Goal: Communication & Community: Participate in discussion

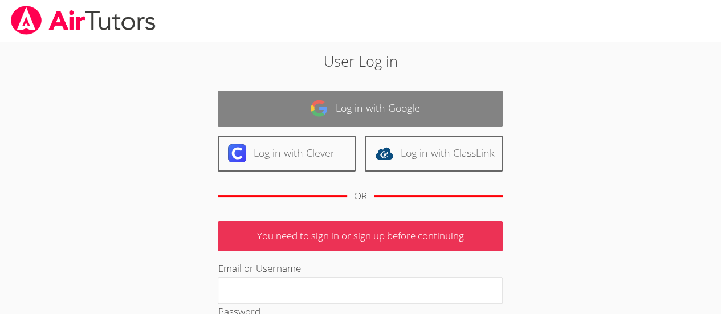
drag, startPoint x: 0, startPoint y: 0, endPoint x: 336, endPoint y: 119, distance: 356.1
click at [336, 119] on link "Log in with Google" at bounding box center [360, 109] width 285 height 36
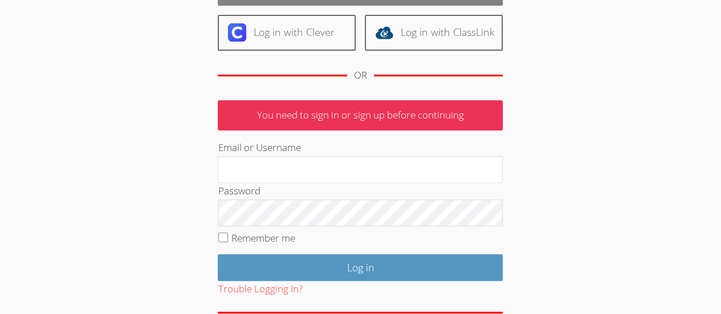
scroll to position [132, 0]
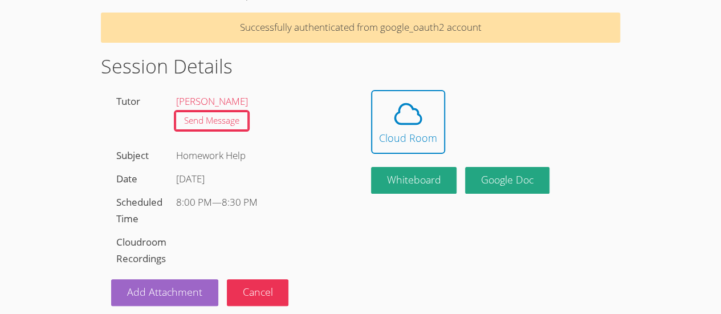
scroll to position [63, 0]
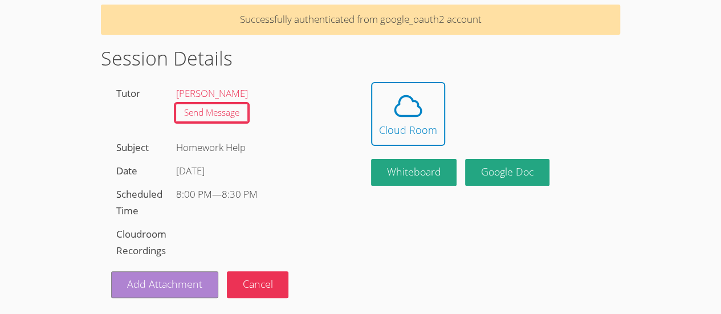
click at [164, 282] on link "Add Attachment" at bounding box center [164, 284] width 107 height 27
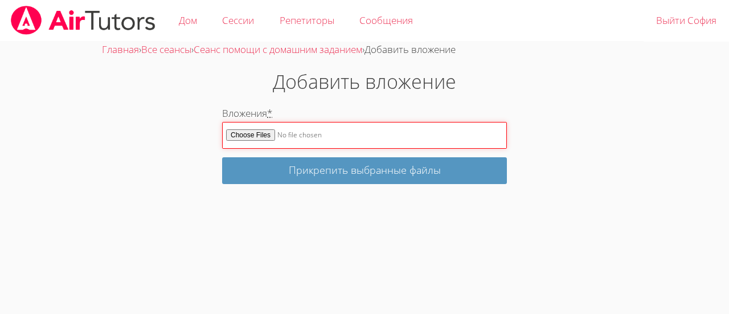
click at [309, 137] on input "Вложения *" at bounding box center [364, 135] width 285 height 27
click at [392, 128] on input "Вложения *" at bounding box center [364, 135] width 285 height 27
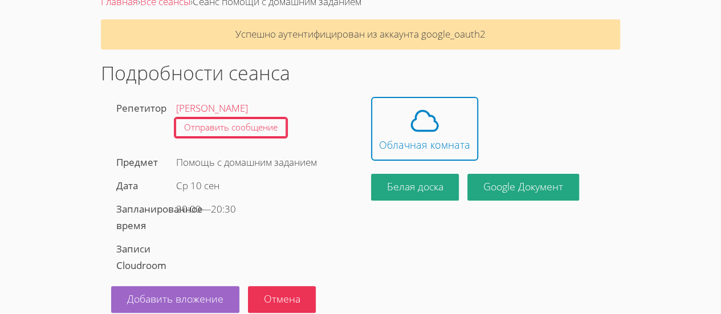
scroll to position [63, 0]
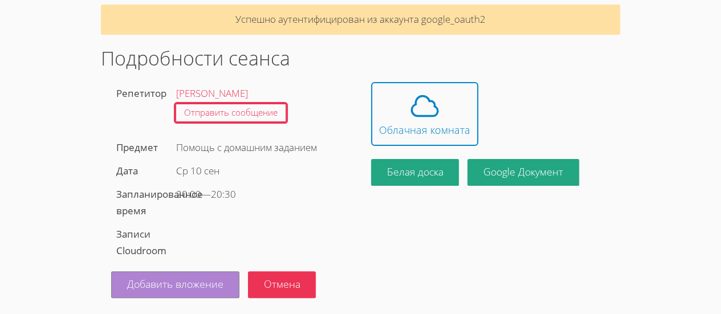
click at [130, 285] on font "Добавить вложение" at bounding box center [175, 284] width 96 height 14
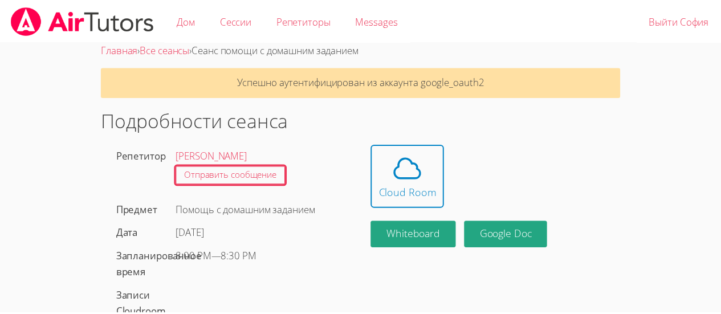
scroll to position [63, 0]
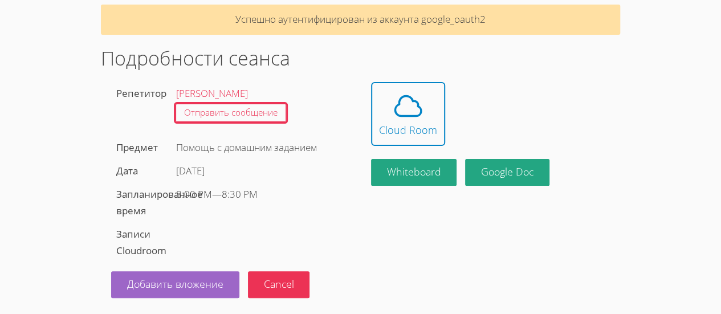
click at [489, 121] on link "Cloud Room" at bounding box center [490, 114] width 239 height 64
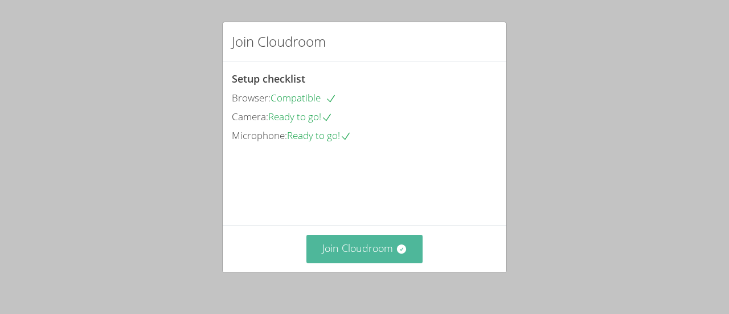
click at [349, 249] on button "Join Cloudroom" at bounding box center [365, 249] width 117 height 28
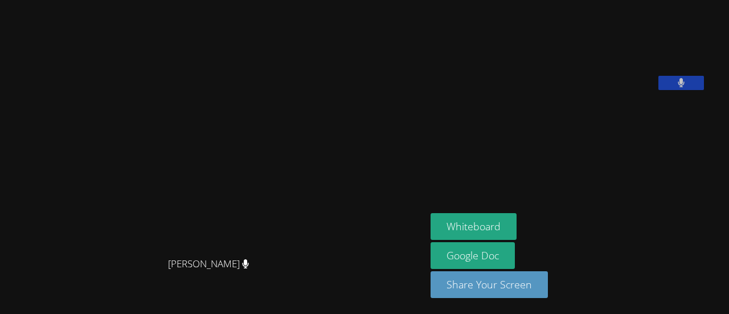
click at [586, 86] on video at bounding box center [516, 47] width 171 height 85
drag, startPoint x: 586, startPoint y: 86, endPoint x: 512, endPoint y: 108, distance: 77.3
click at [512, 90] on video at bounding box center [516, 47] width 171 height 85
click at [563, 90] on video at bounding box center [516, 47] width 171 height 85
click at [460, 232] on button "Whiteboard" at bounding box center [474, 226] width 86 height 27
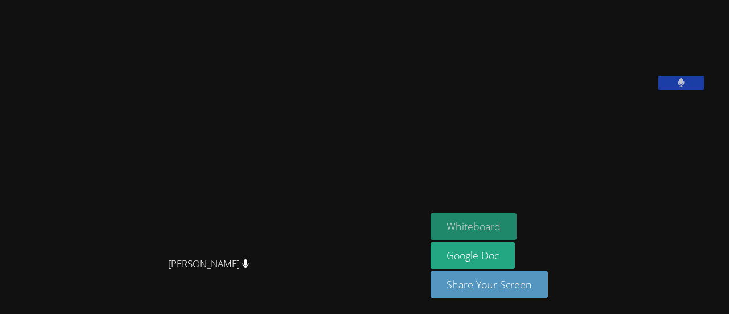
click at [431, 224] on button "Whiteboard" at bounding box center [474, 226] width 86 height 27
